Goal: Task Accomplishment & Management: Manage account settings

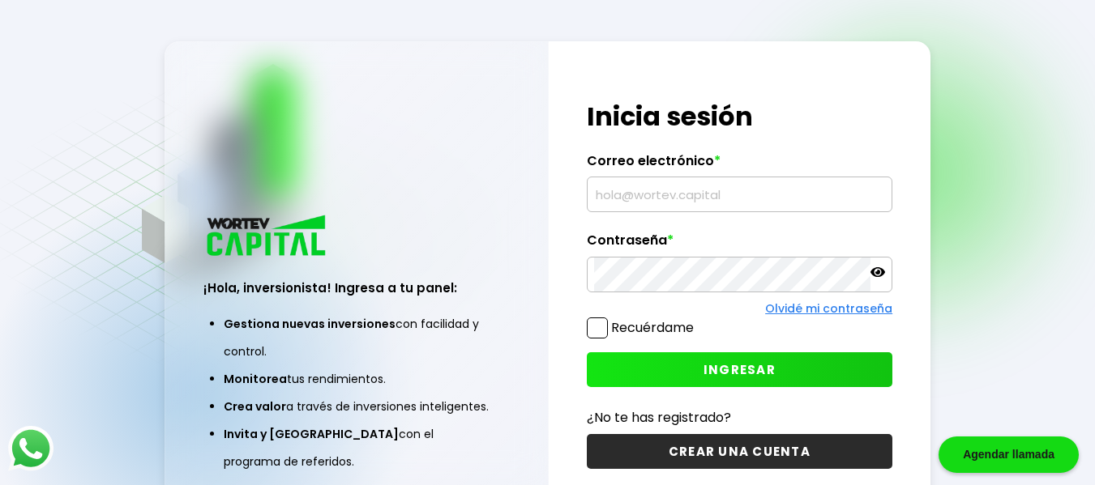
click at [716, 197] on input "text" at bounding box center [739, 194] width 291 height 34
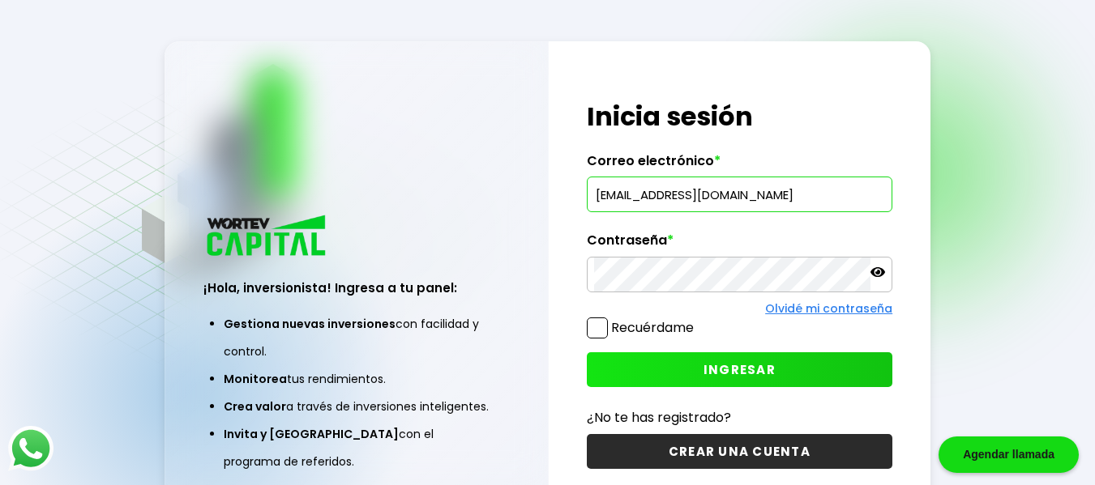
type input "[EMAIL_ADDRESS][DOMAIN_NAME]"
click at [744, 370] on span "INGRESAR" at bounding box center [739, 369] width 72 height 17
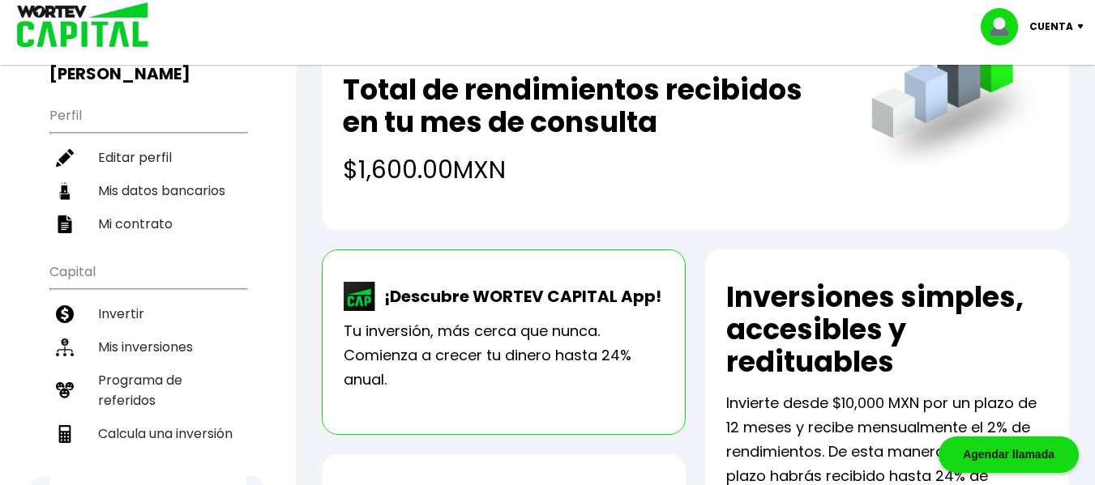
scroll to position [148, 0]
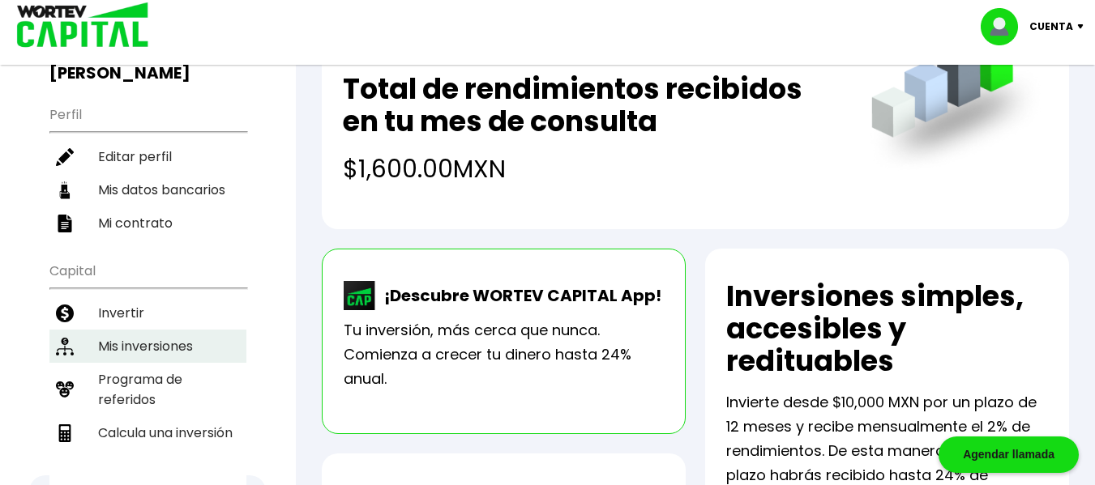
click at [128, 330] on li "Mis inversiones" at bounding box center [147, 346] width 197 height 33
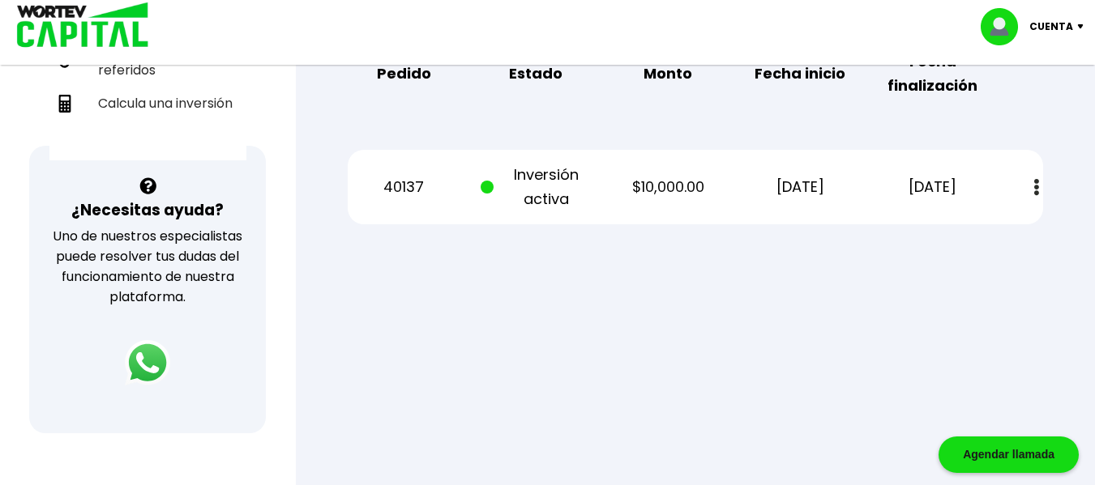
scroll to position [430, 0]
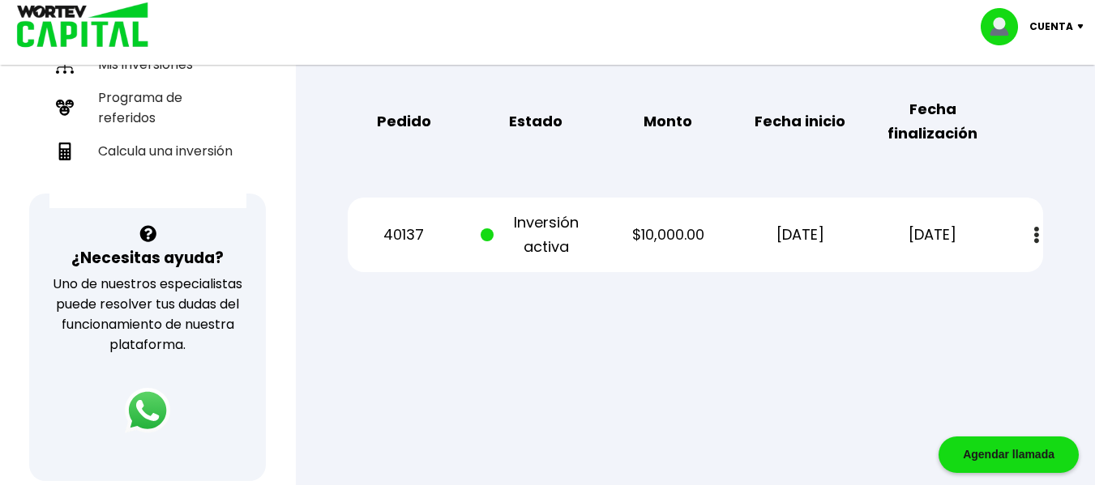
click at [1040, 231] on button at bounding box center [1036, 235] width 23 height 35
click at [930, 277] on link "Estado de cuenta" at bounding box center [925, 279] width 113 height 20
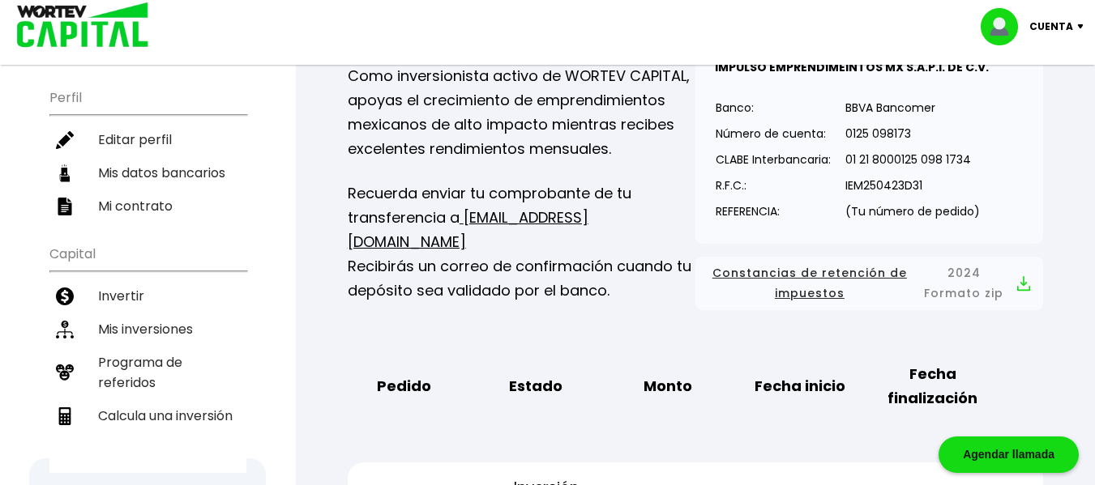
scroll to position [159, 0]
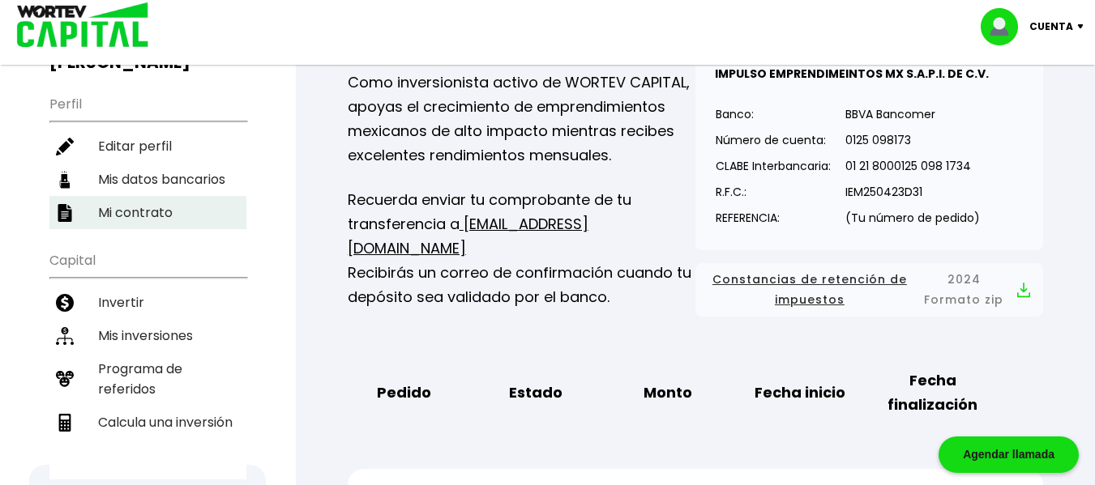
click at [136, 196] on li "Mi contrato" at bounding box center [147, 212] width 197 height 33
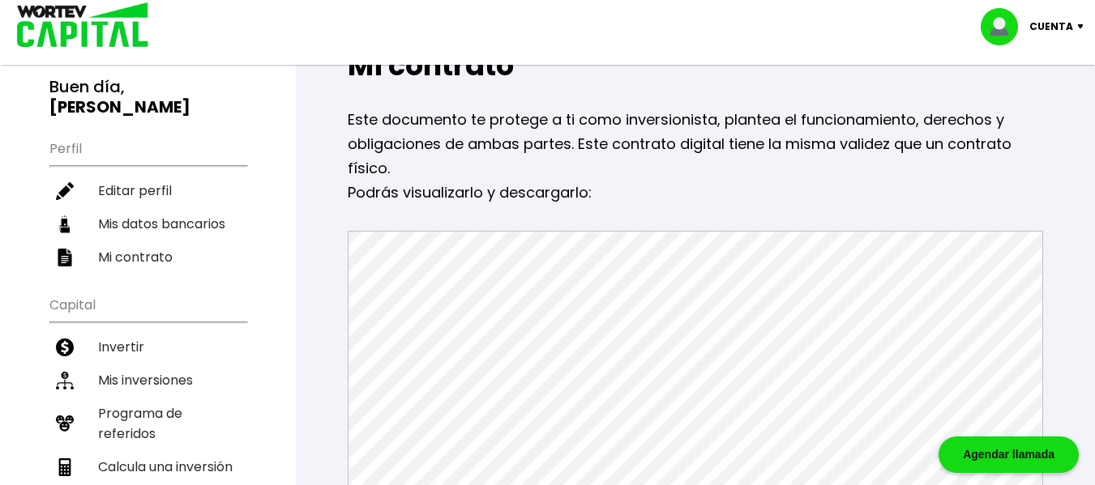
scroll to position [173, 0]
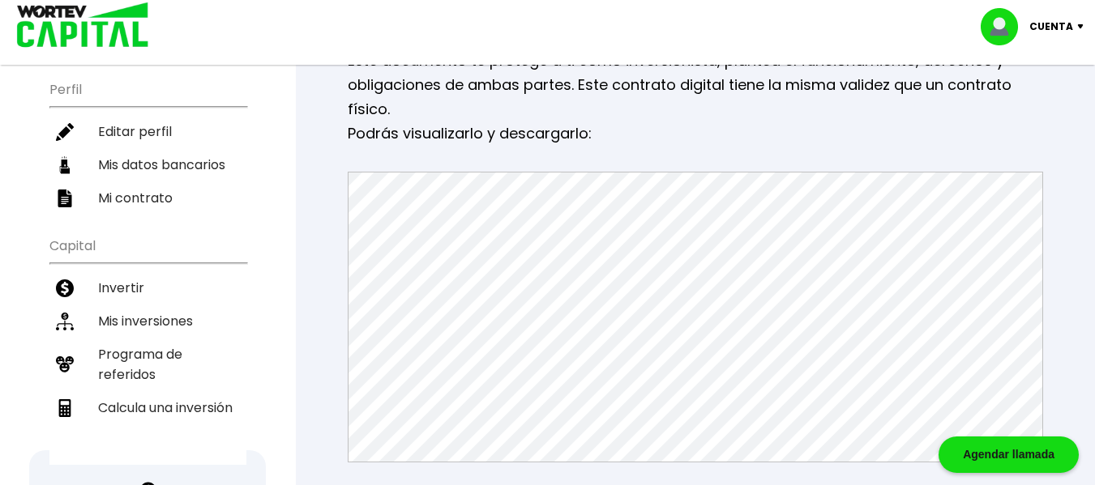
click at [1052, 24] on p "Cuenta" at bounding box center [1051, 27] width 44 height 24
click at [1032, 101] on li "Cerrar sesión" at bounding box center [1034, 108] width 130 height 33
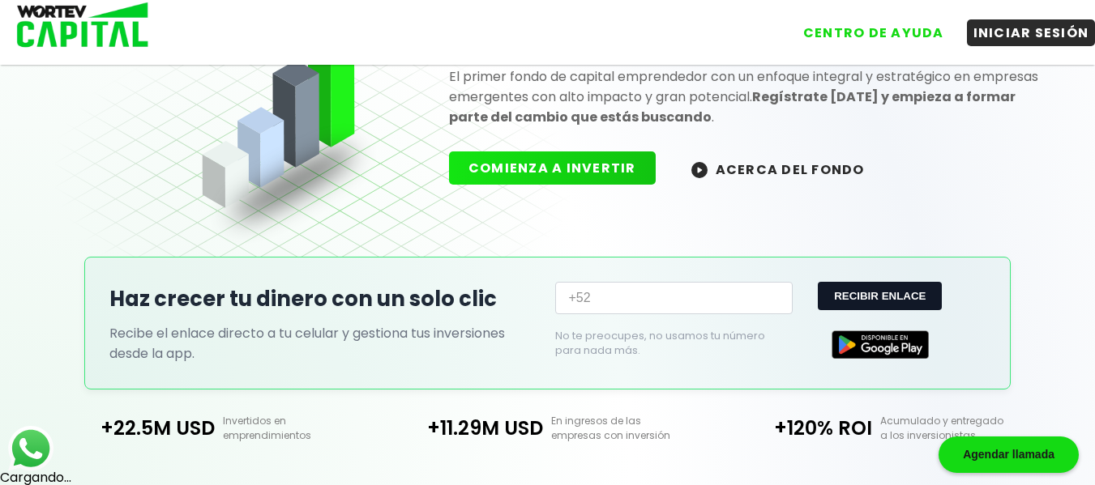
scroll to position [173, 0]
